Goal: Task Accomplishment & Management: Manage account settings

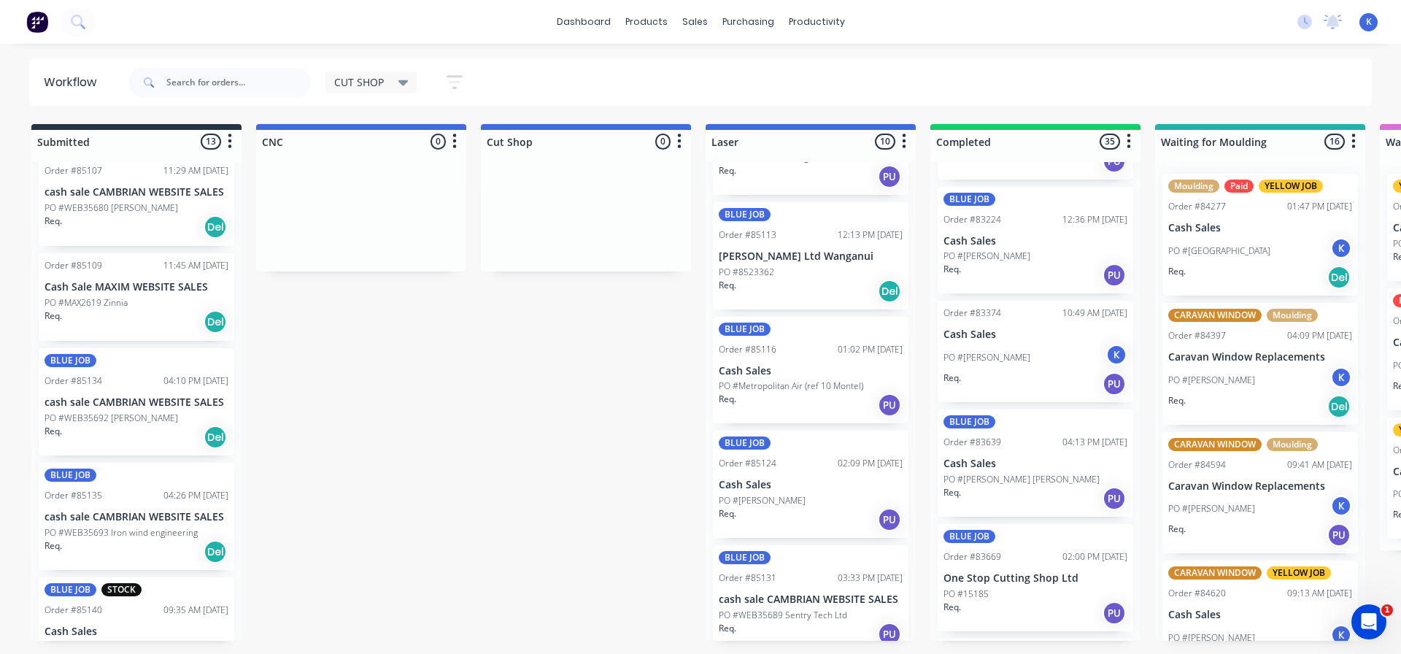
scroll to position [730, 0]
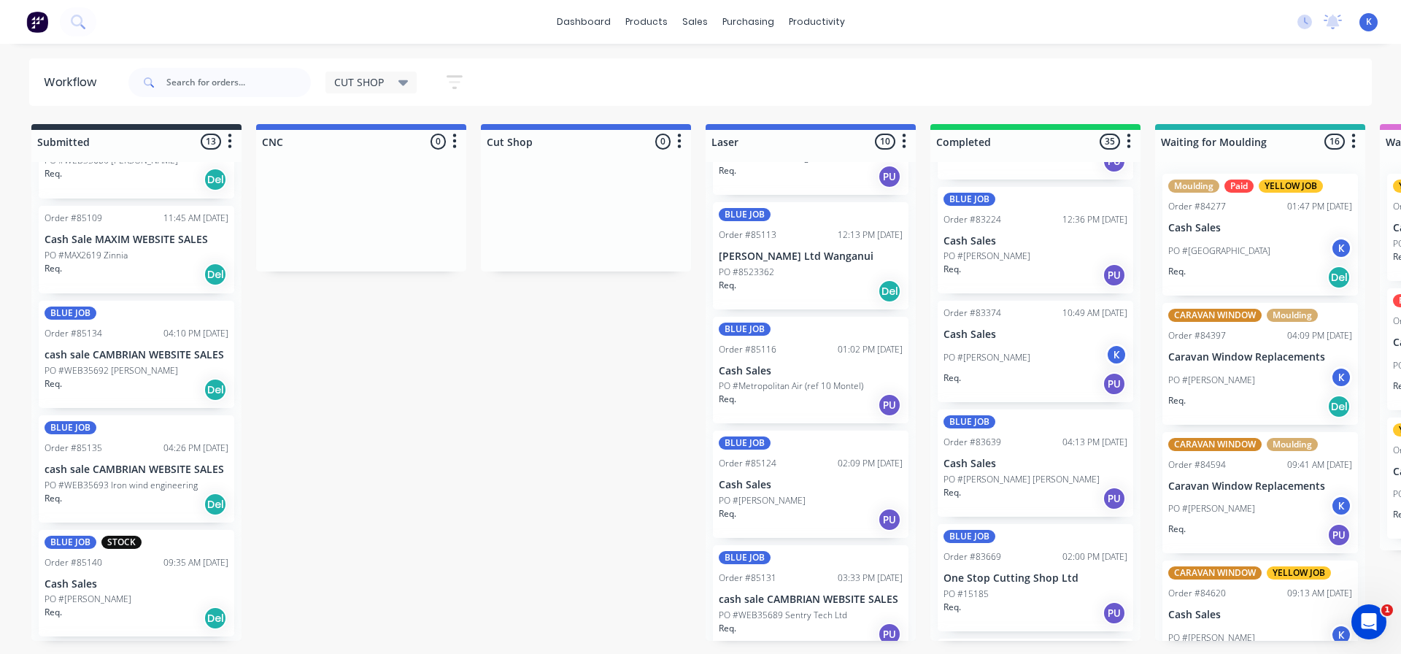
click at [83, 479] on p "PO #WEB35693 Iron wind engineering" at bounding box center [121, 485] width 153 height 13
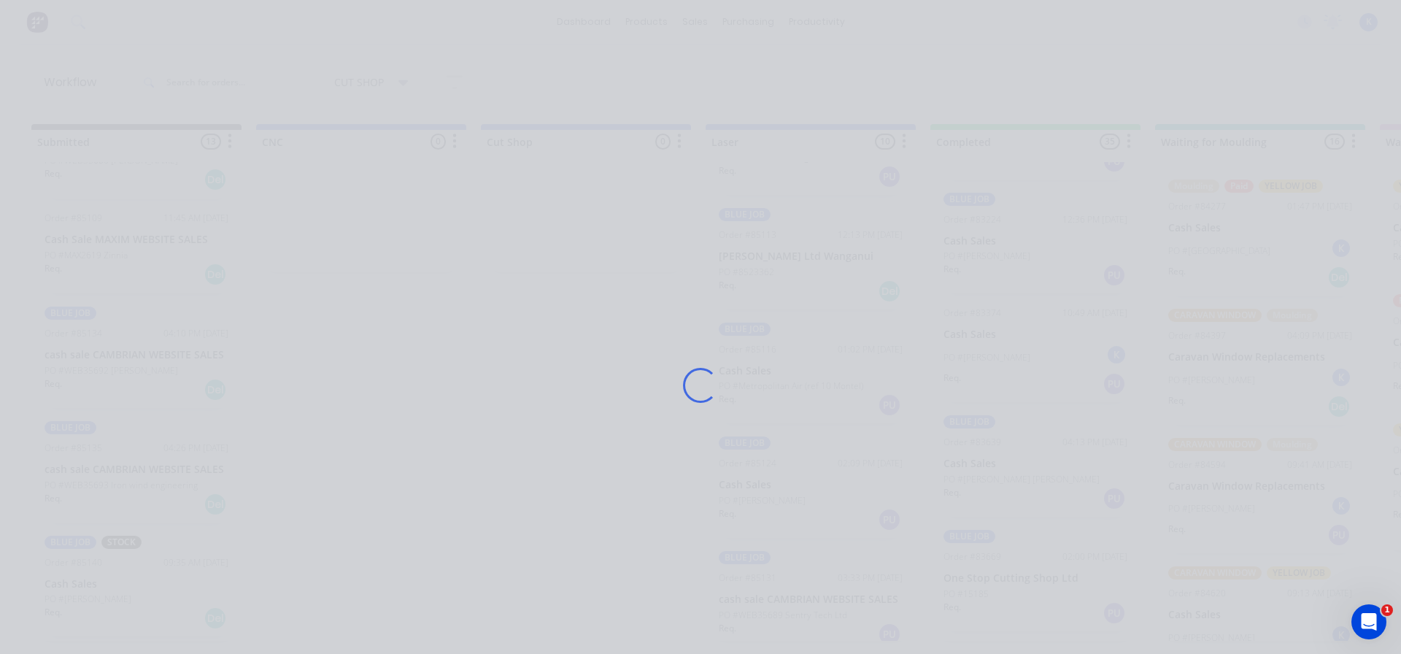
click at [83, 479] on div "Loading..." at bounding box center [700, 327] width 1401 height 654
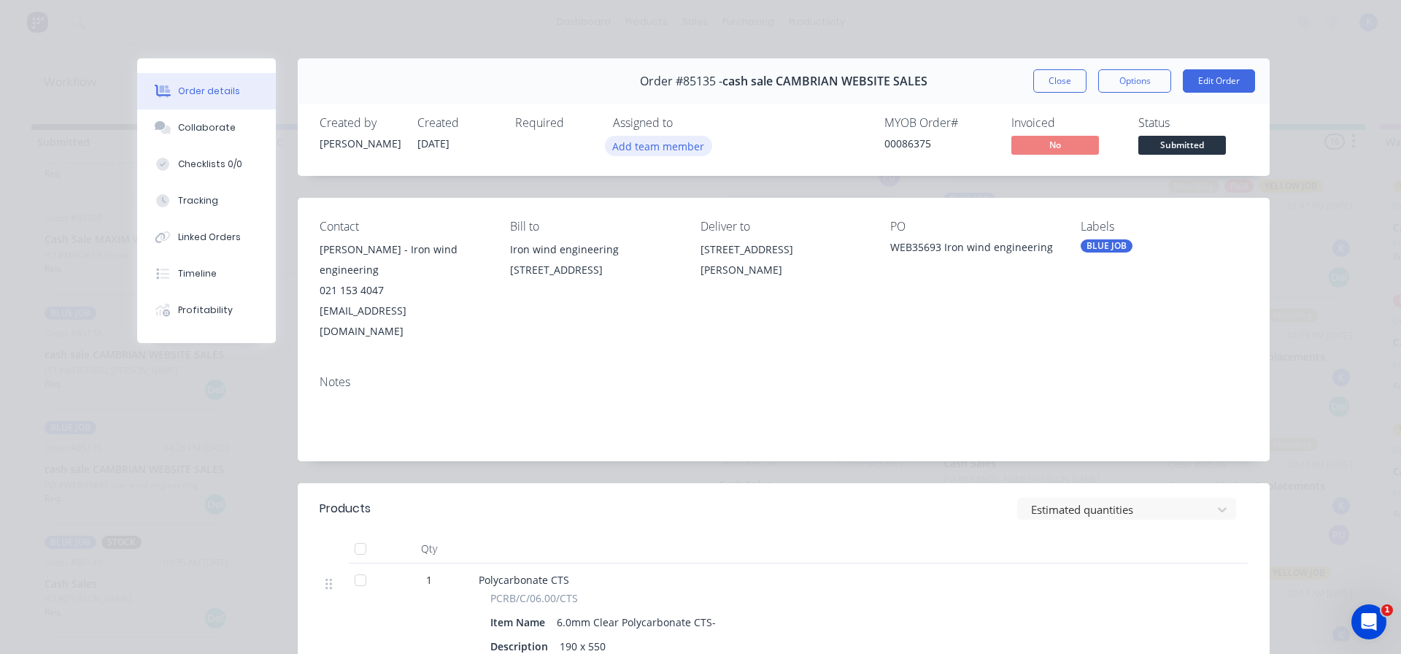
click at [661, 148] on button "Add team member" at bounding box center [658, 146] width 107 height 20
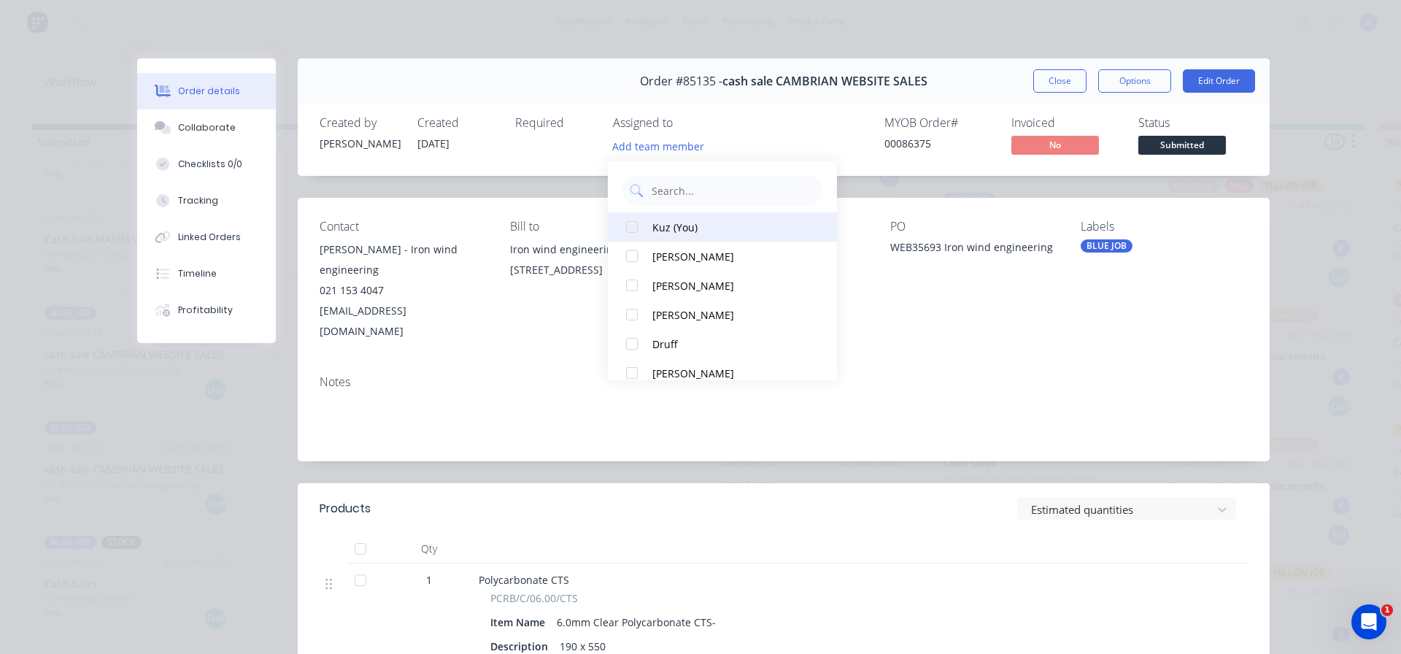
click at [634, 224] on div at bounding box center [631, 226] width 29 height 29
click at [1168, 138] on span "Submitted" at bounding box center [1182, 145] width 88 height 18
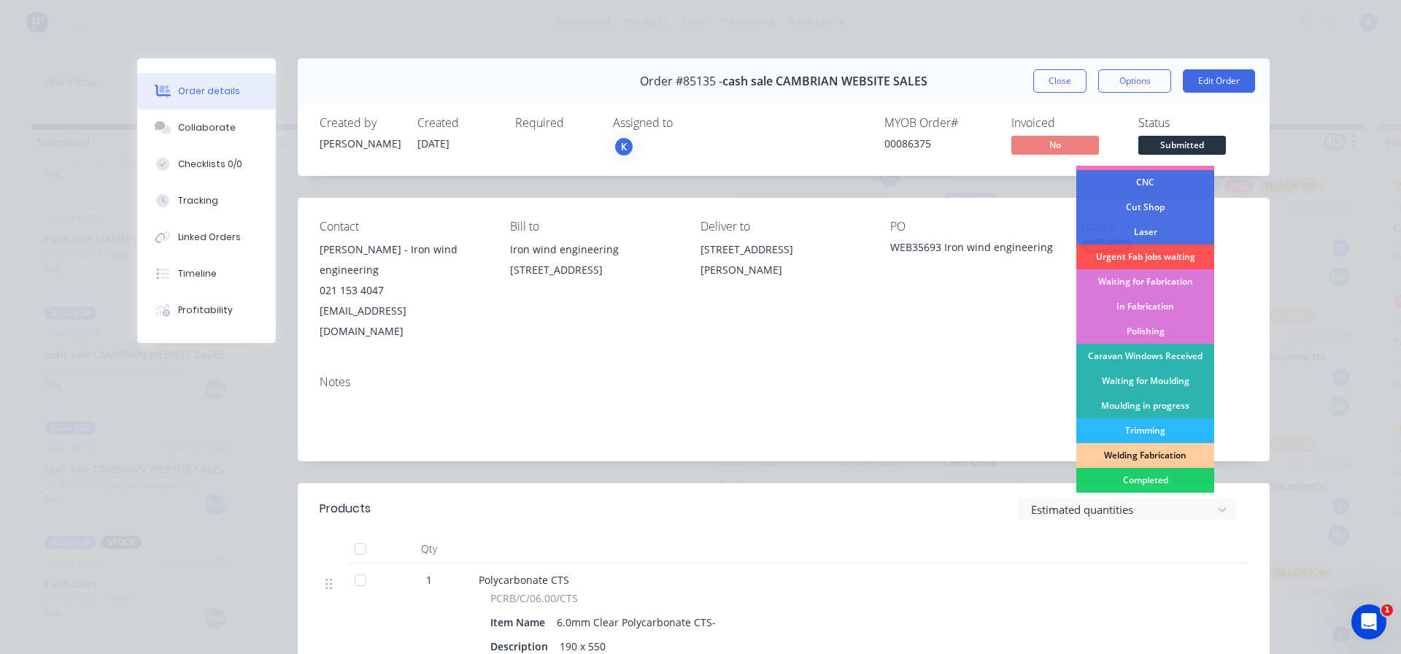
scroll to position [146, 0]
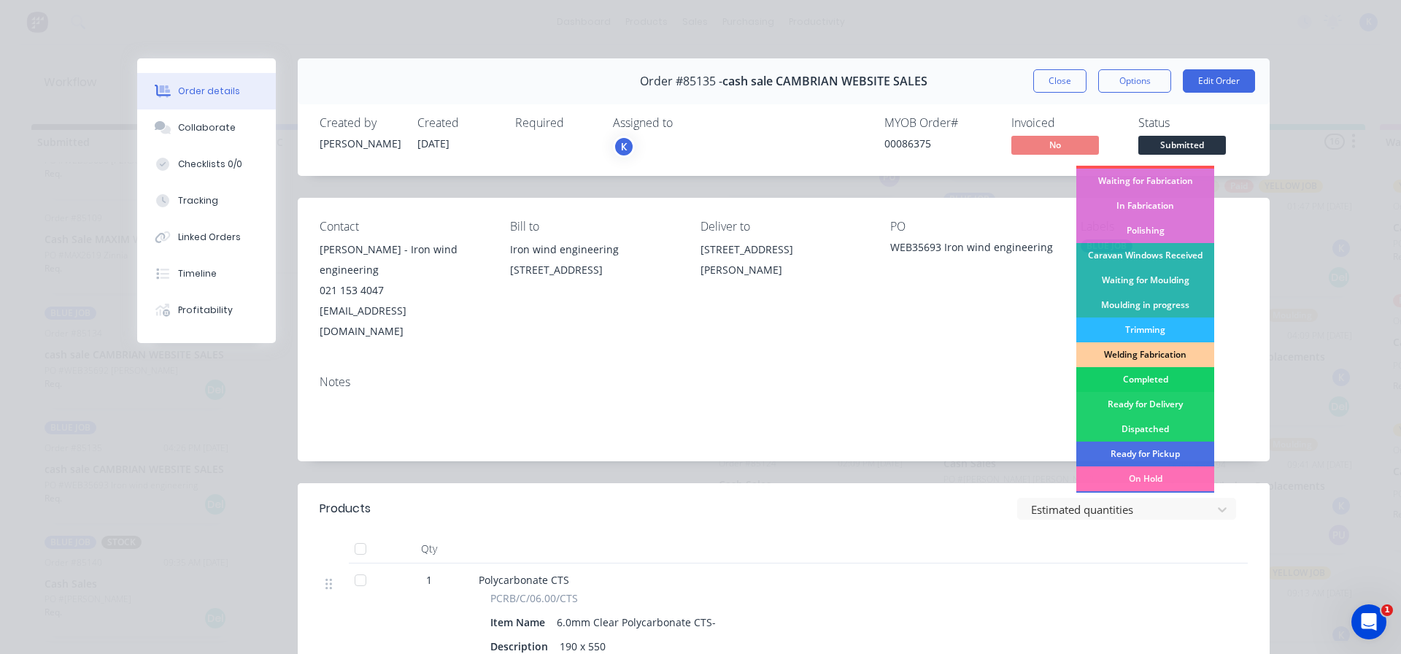
click at [1138, 380] on div "Completed" at bounding box center [1145, 379] width 138 height 25
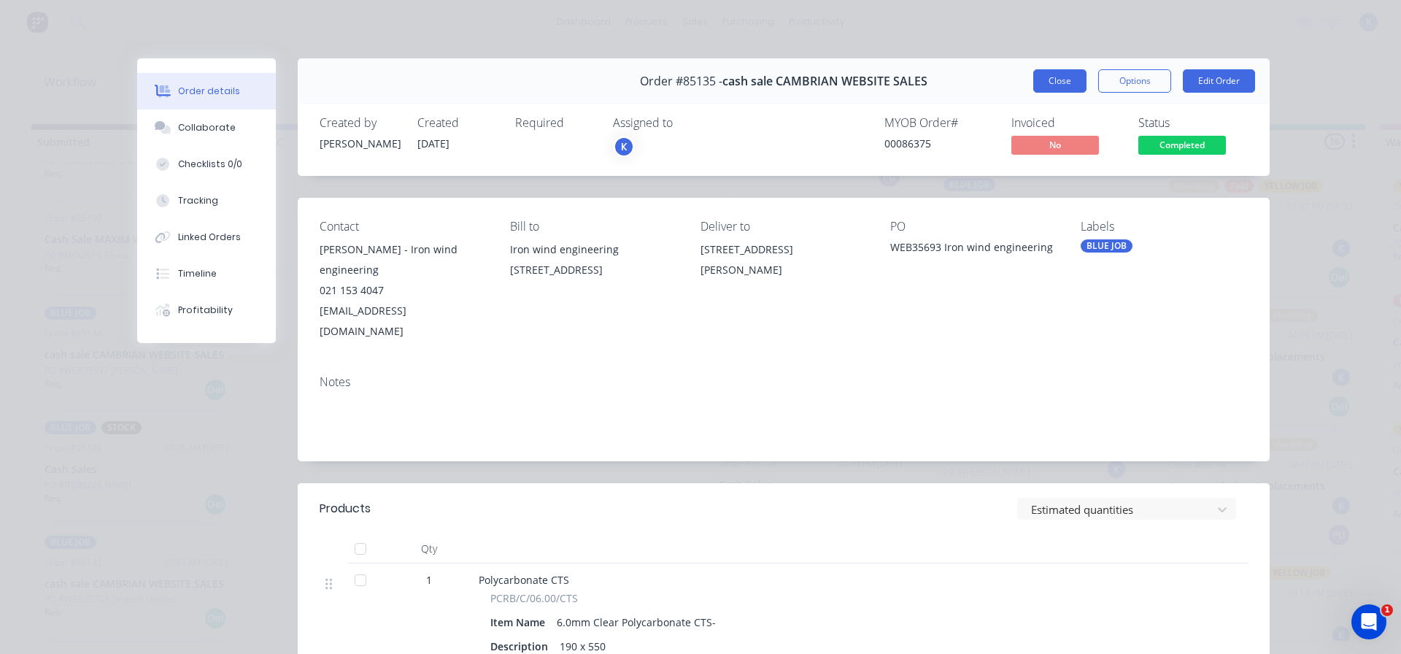
click at [1049, 82] on button "Close" at bounding box center [1059, 80] width 53 height 23
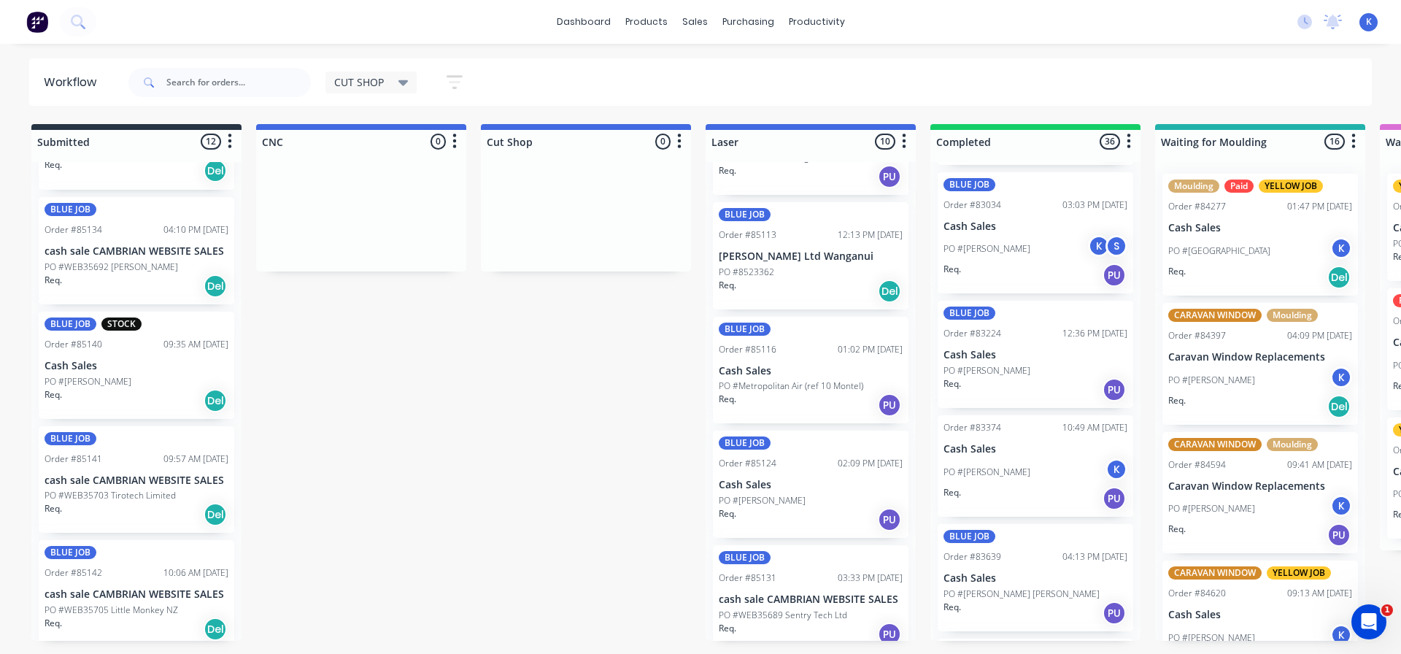
scroll to position [841, 0]
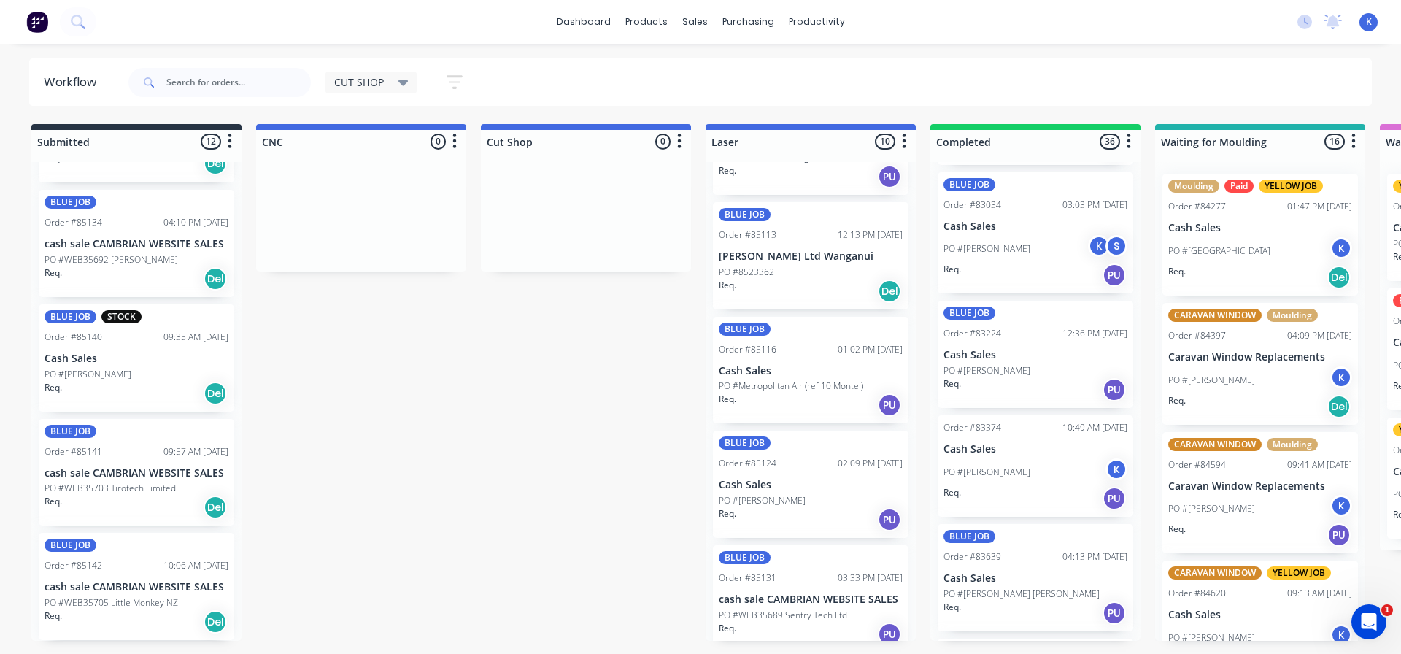
click at [85, 598] on p "PO #WEB35705 Little Monkey NZ" at bounding box center [112, 602] width 134 height 13
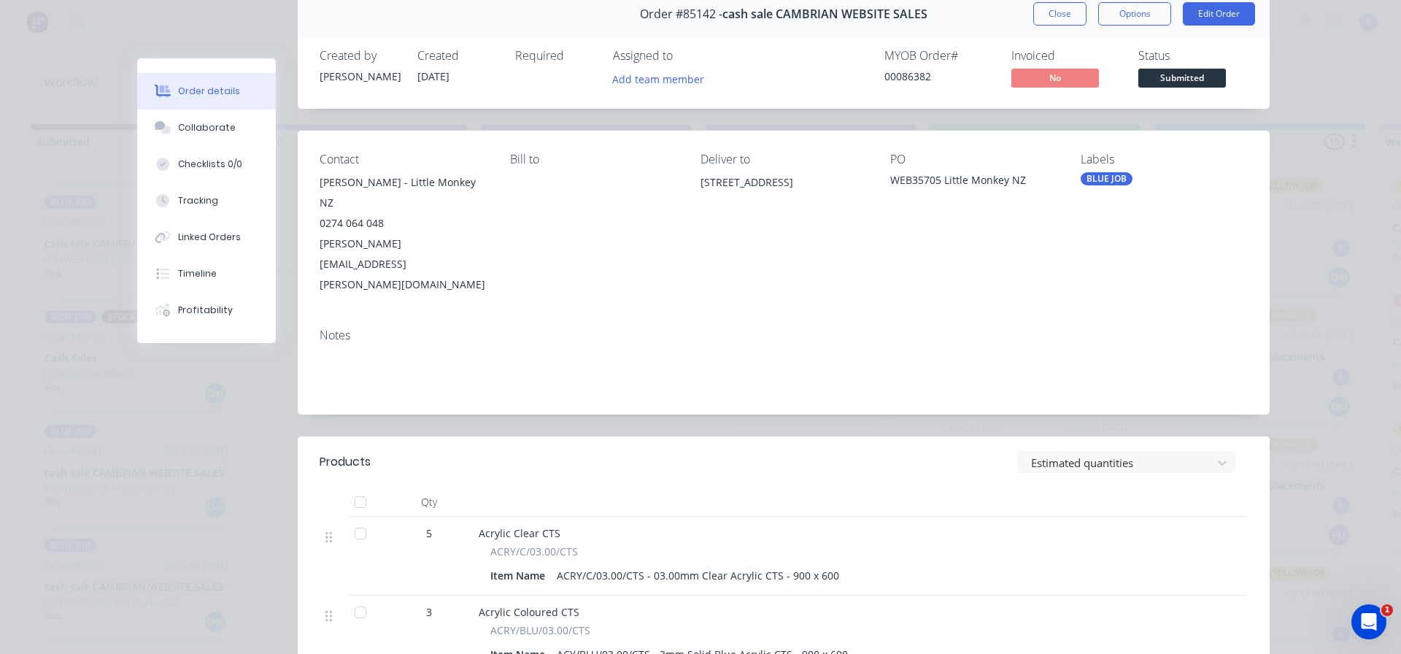
scroll to position [0, 0]
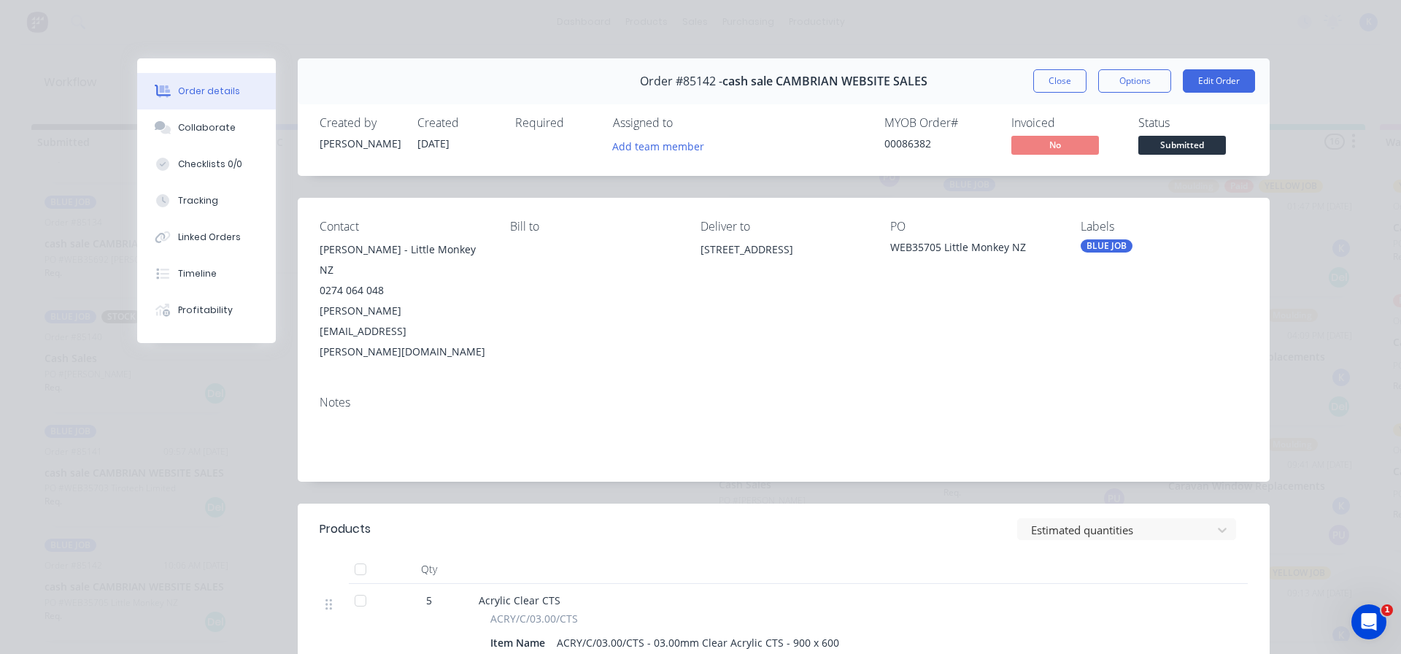
drag, startPoint x: 1052, startPoint y: 61, endPoint x: 1049, endPoint y: 69, distance: 8.2
click at [1052, 63] on div "Order #85142 - cash sale CAMBRIAN WEBSITE SALES Close Options Edit Order" at bounding box center [784, 81] width 972 height 46
click at [1042, 76] on button "Close" at bounding box center [1059, 80] width 53 height 23
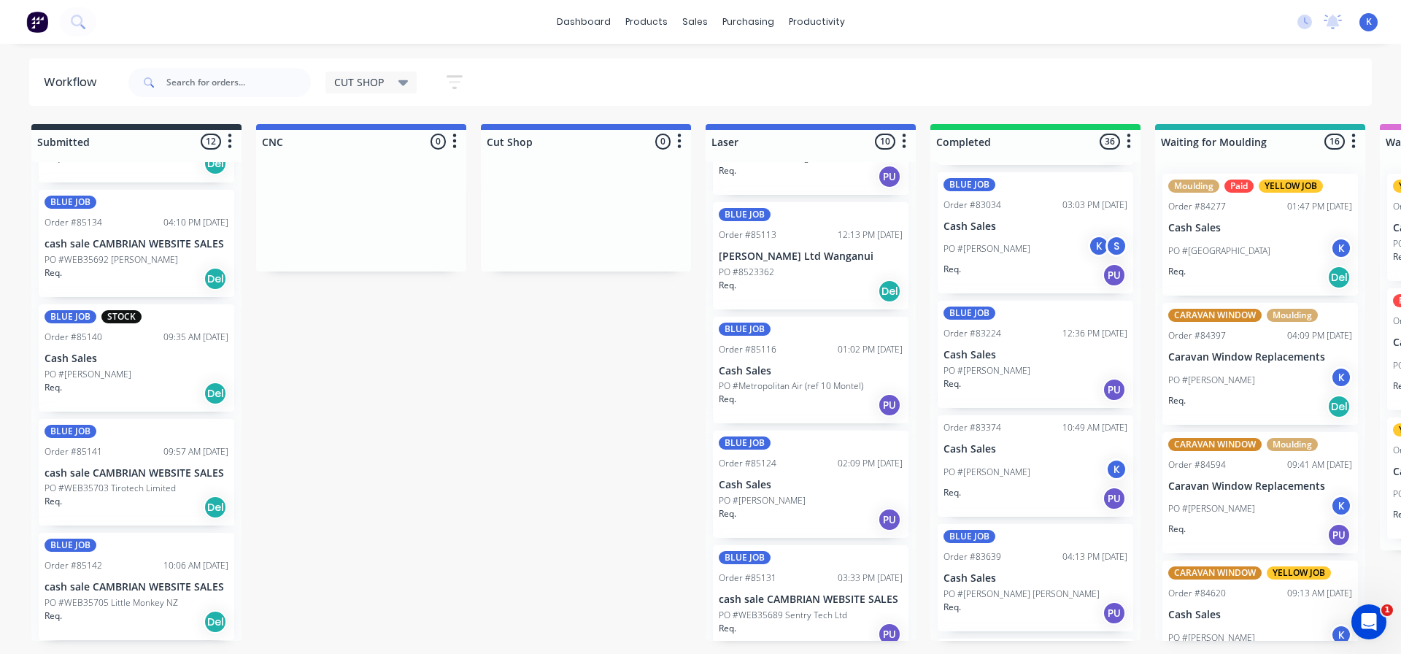
click at [80, 472] on p "cash sale CAMBRIAN WEBSITE SALES" at bounding box center [137, 473] width 184 height 12
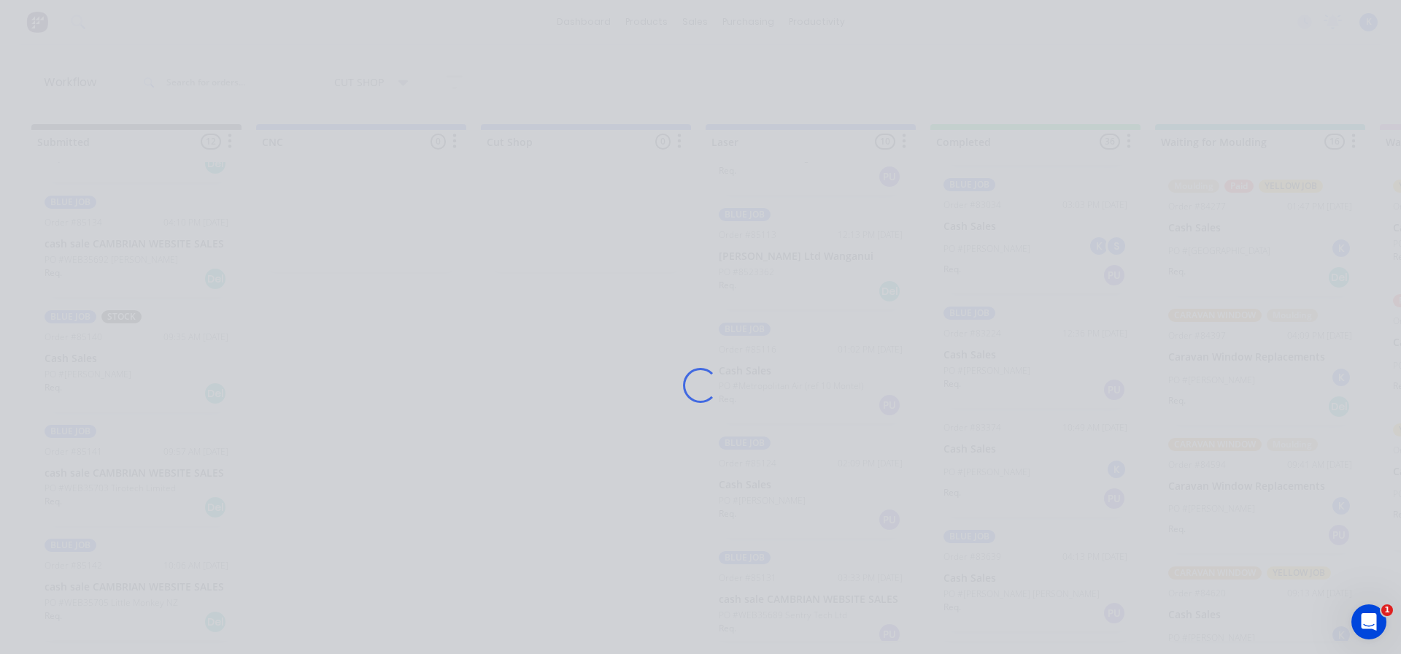
click at [80, 472] on div "Loading..." at bounding box center [700, 327] width 1401 height 654
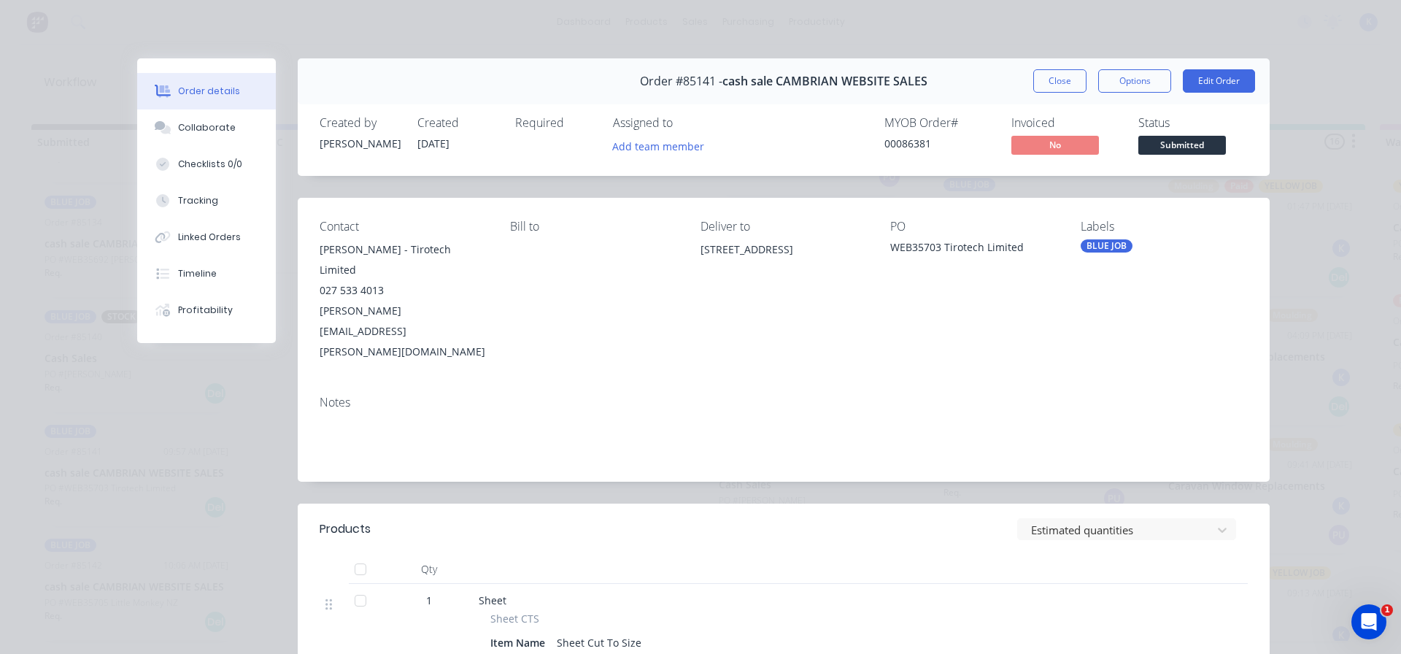
click at [1045, 79] on button "Close" at bounding box center [1059, 80] width 53 height 23
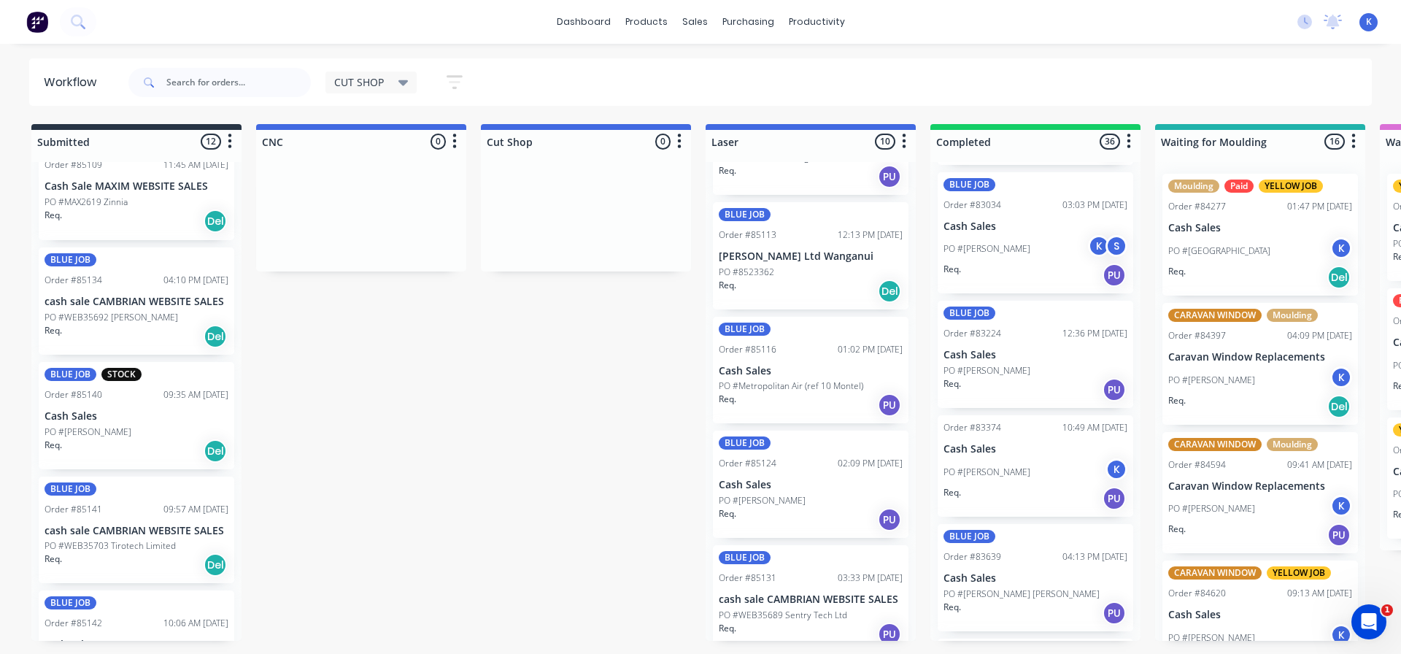
scroll to position [695, 0]
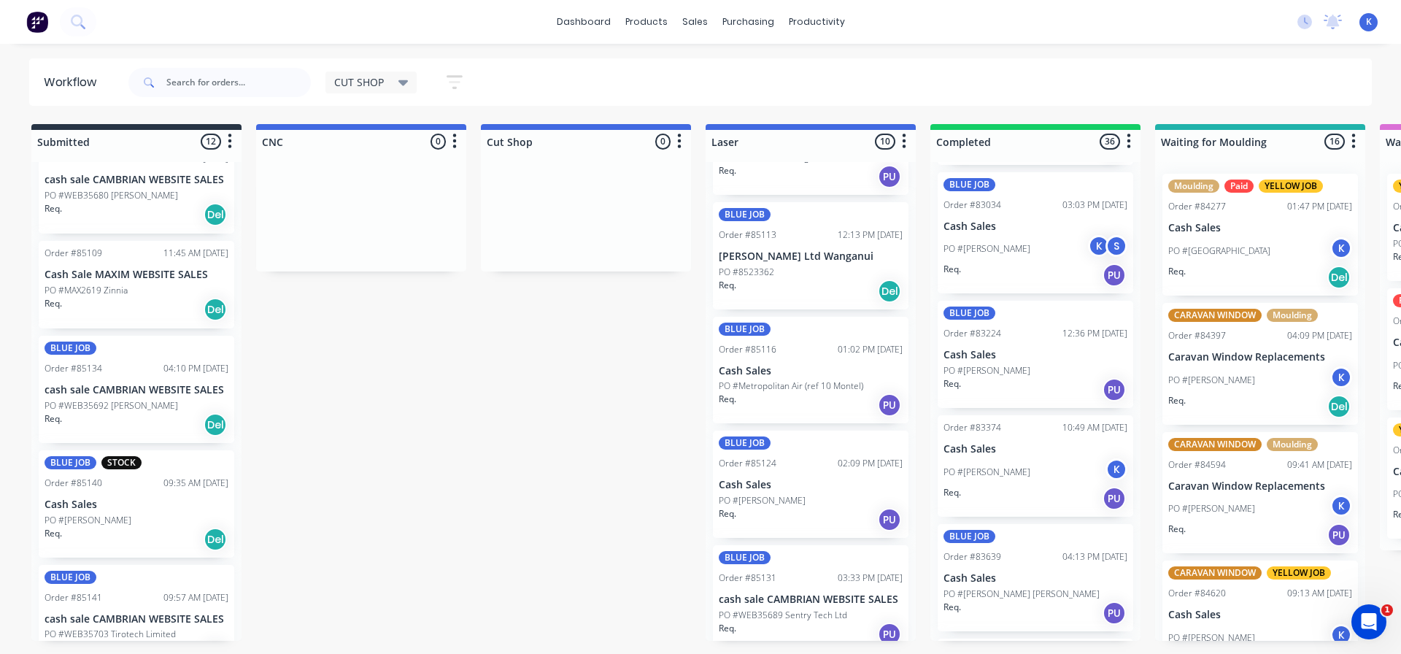
click at [80, 509] on p "Cash Sales" at bounding box center [137, 504] width 184 height 12
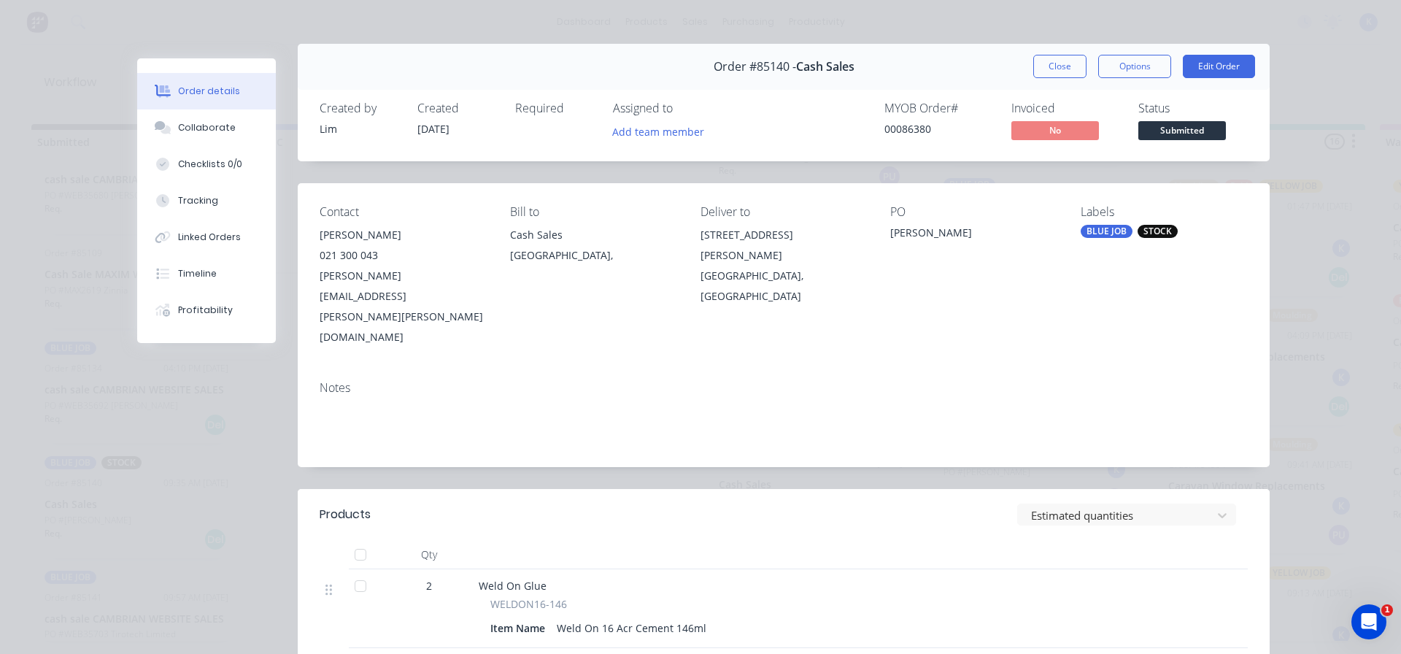
scroll to position [0, 0]
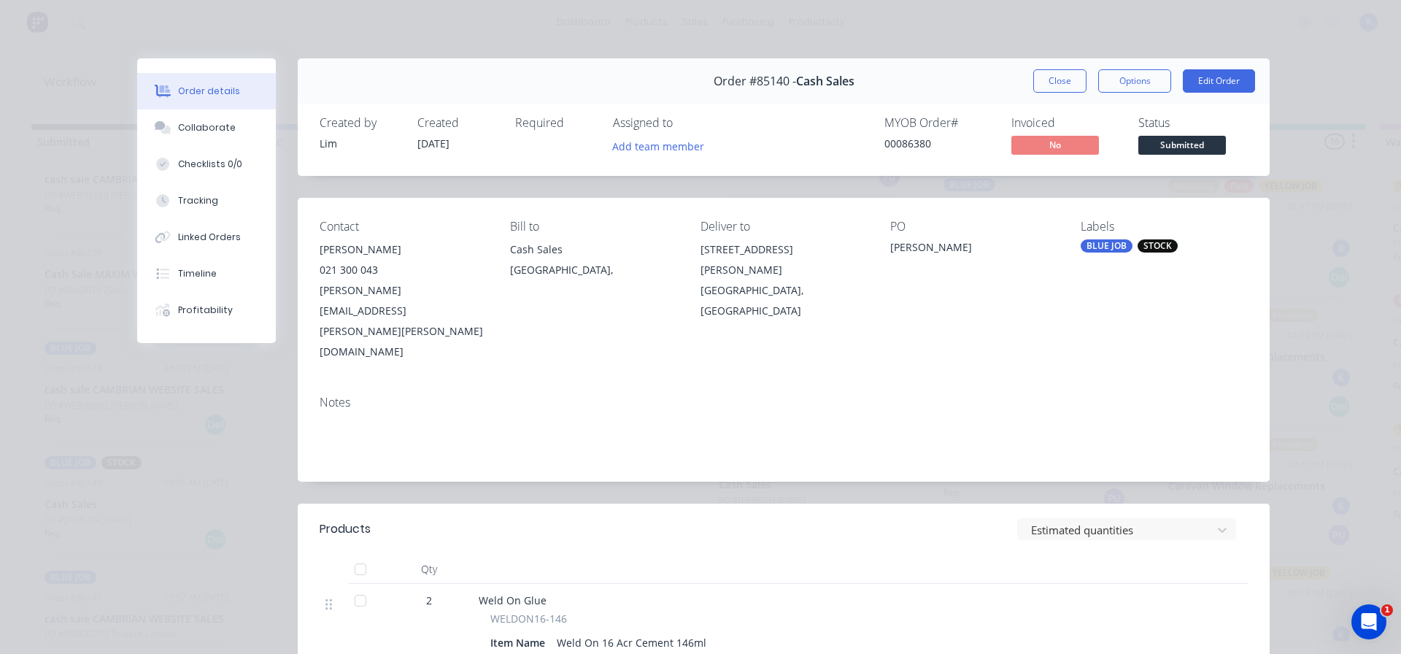
click at [1042, 82] on button "Close" at bounding box center [1059, 80] width 53 height 23
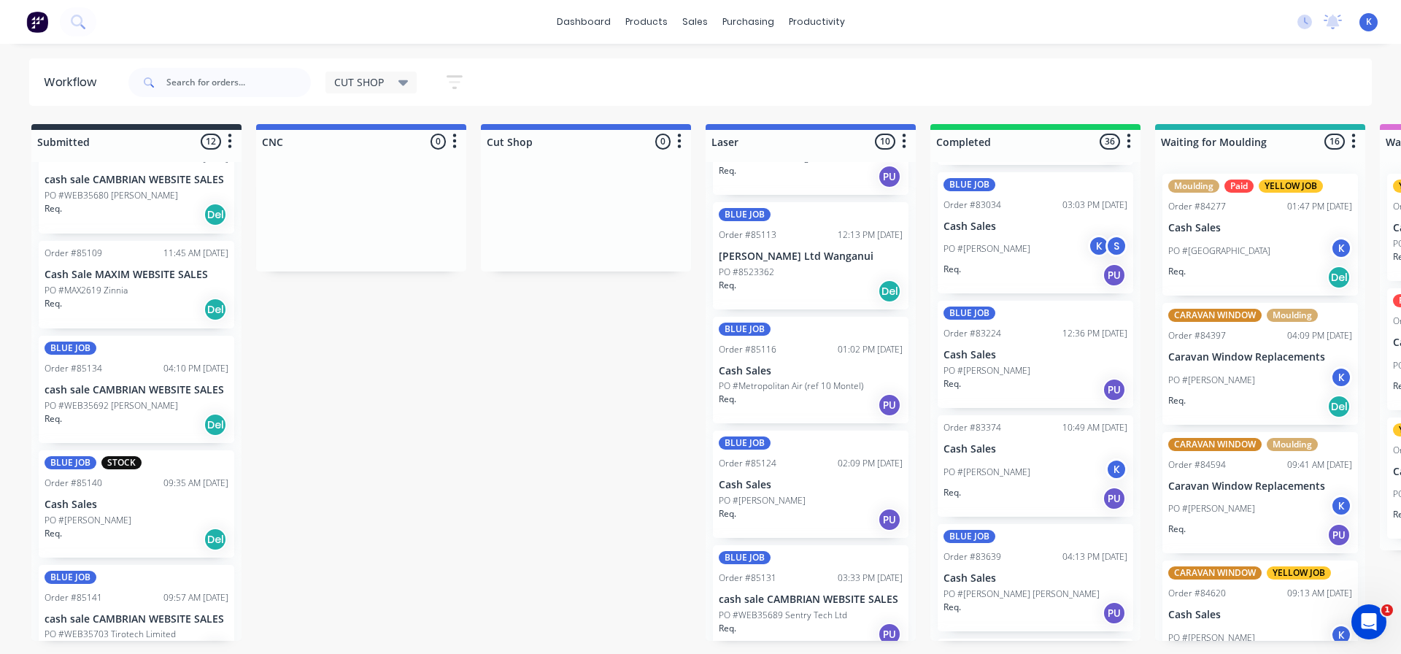
click at [75, 297] on div "Req. Del" at bounding box center [137, 309] width 184 height 25
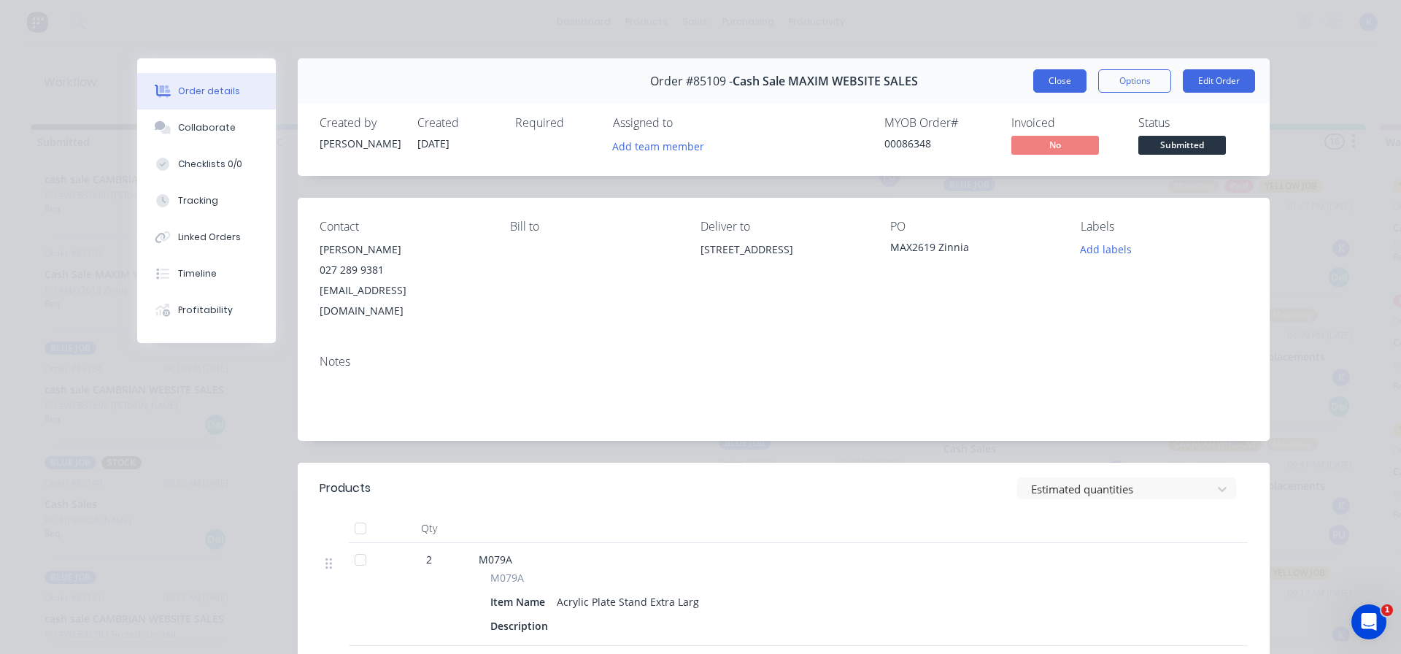
click at [1046, 85] on button "Close" at bounding box center [1059, 80] width 53 height 23
